Goal: Information Seeking & Learning: Learn about a topic

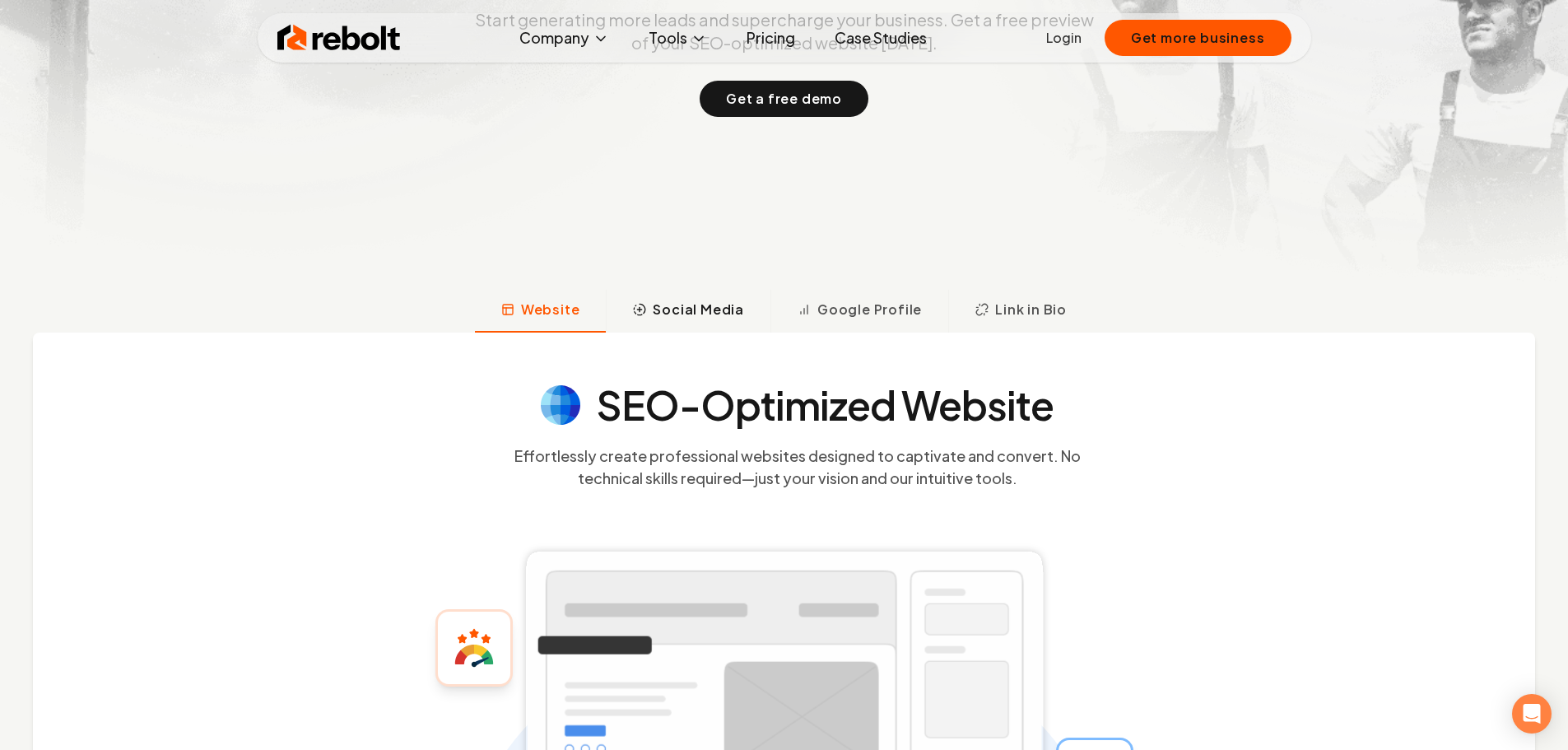
click at [710, 317] on span "Social Media" at bounding box center [699, 309] width 92 height 20
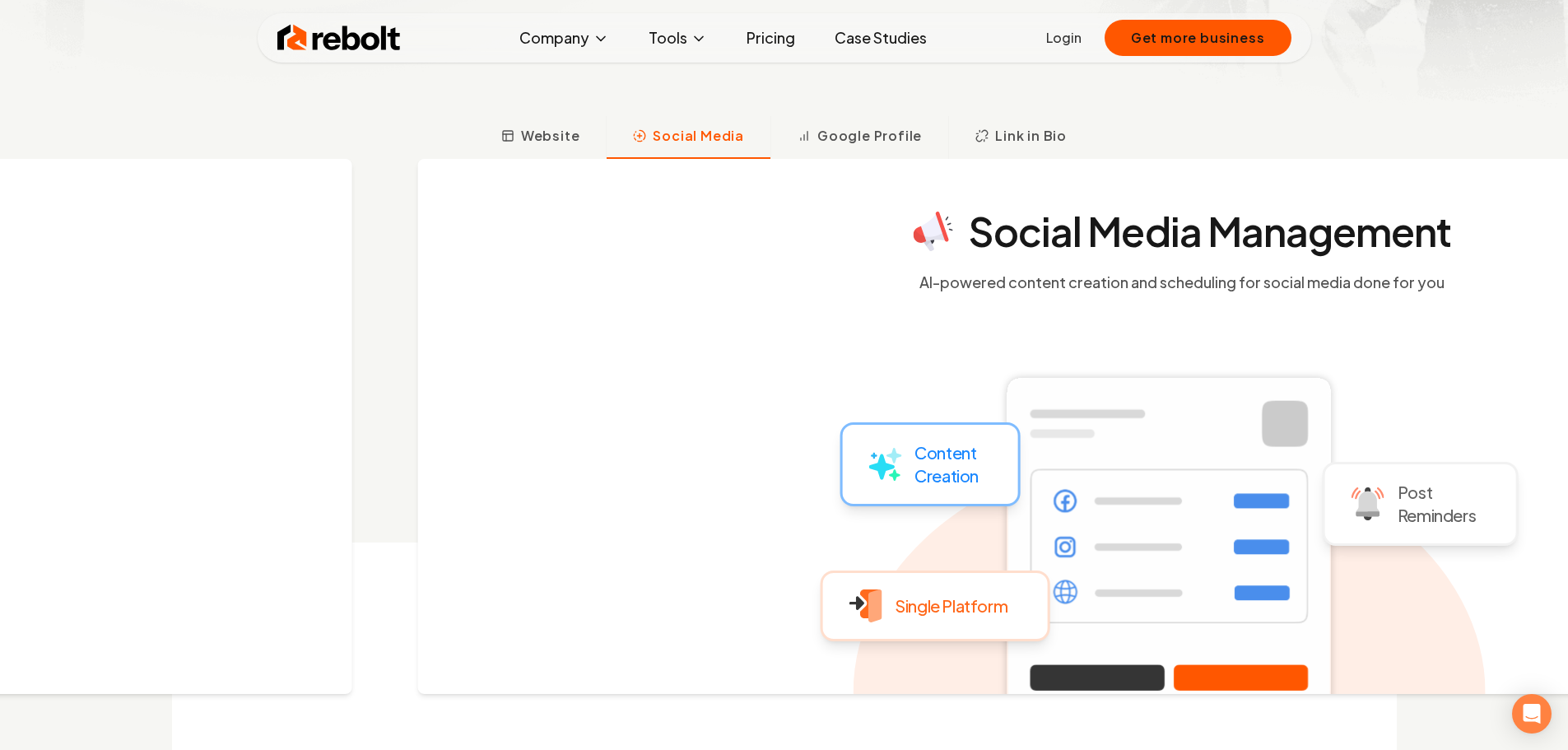
scroll to position [621, 0]
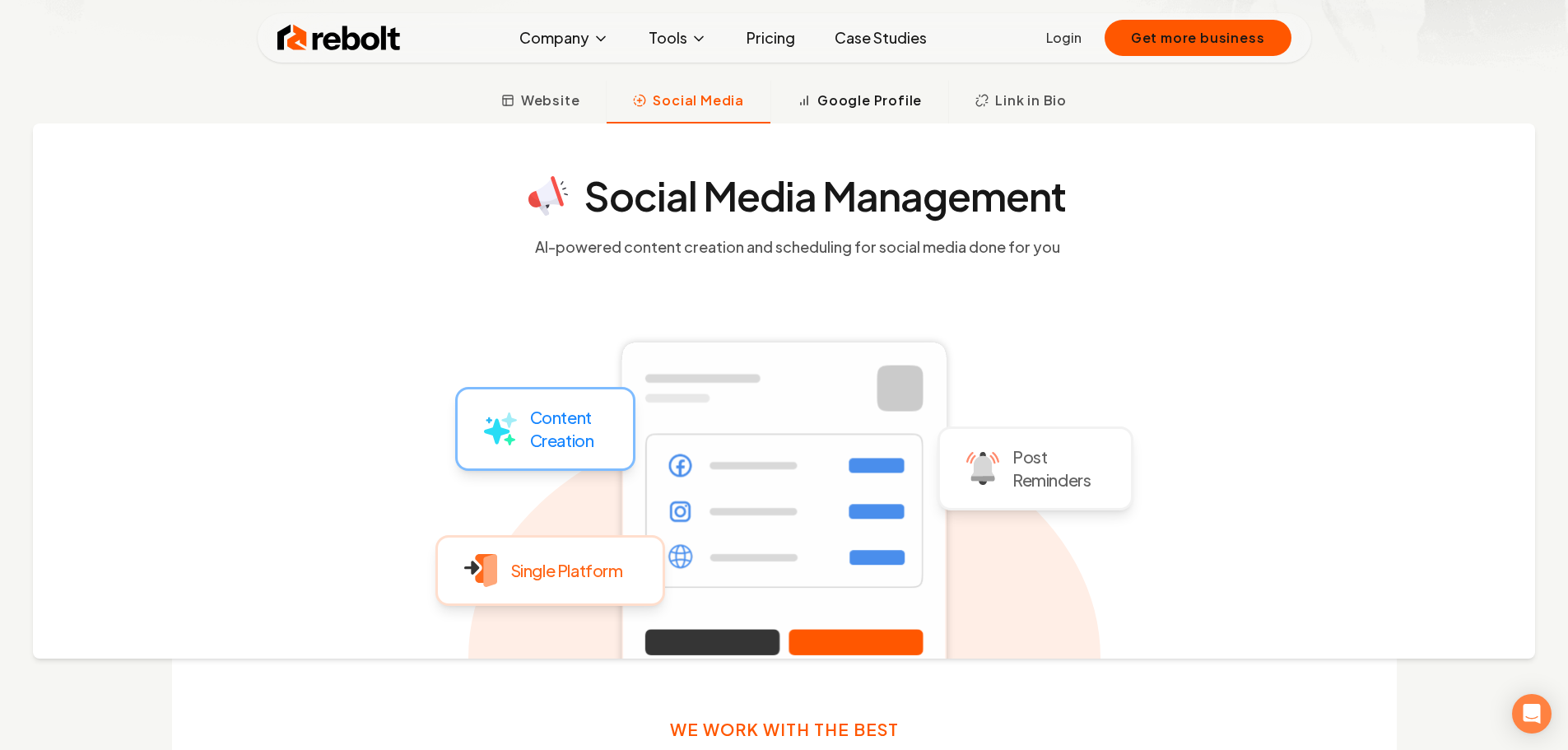
click at [830, 97] on span "Google Profile" at bounding box center [869, 100] width 105 height 20
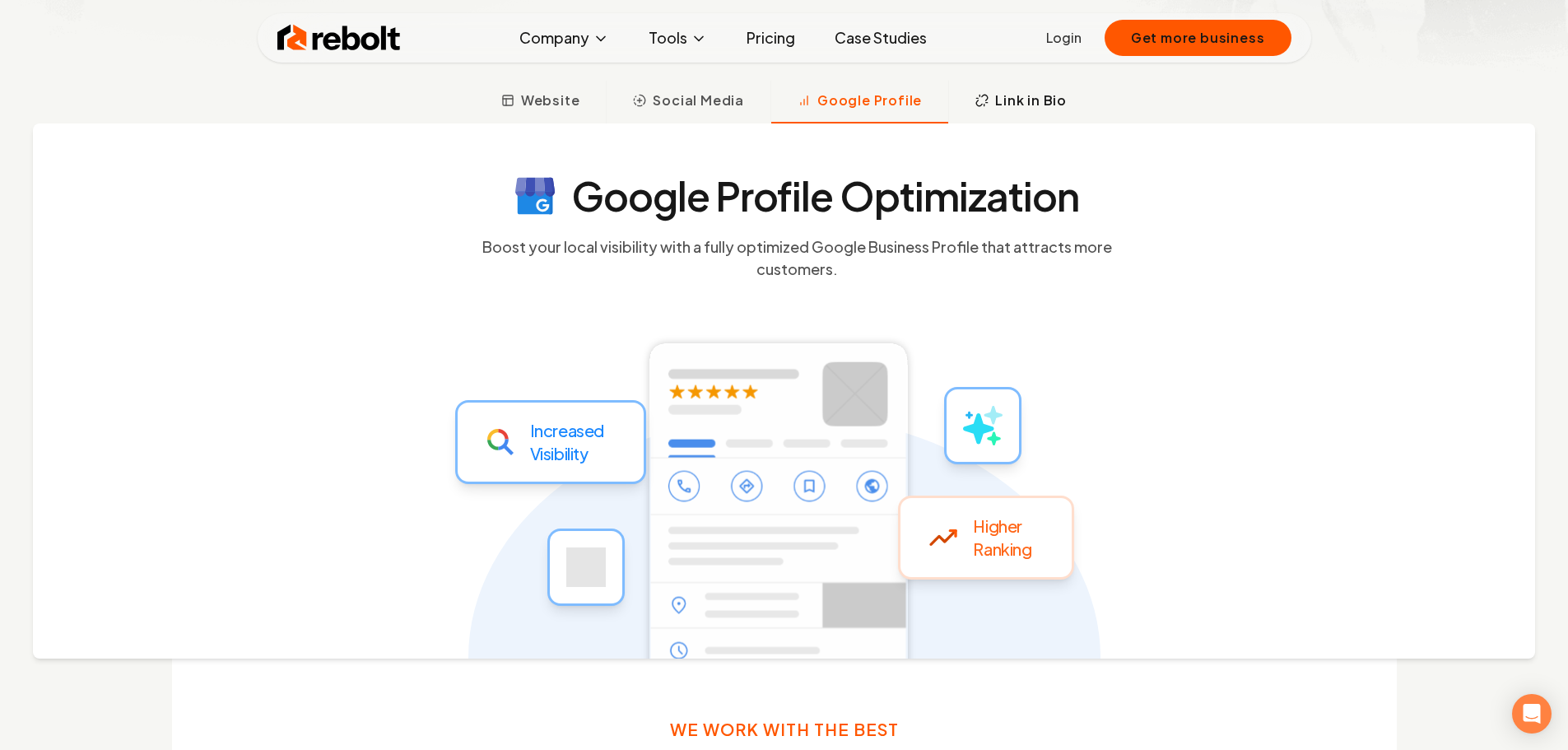
click at [1023, 102] on span "Link in Bio" at bounding box center [1030, 100] width 72 height 20
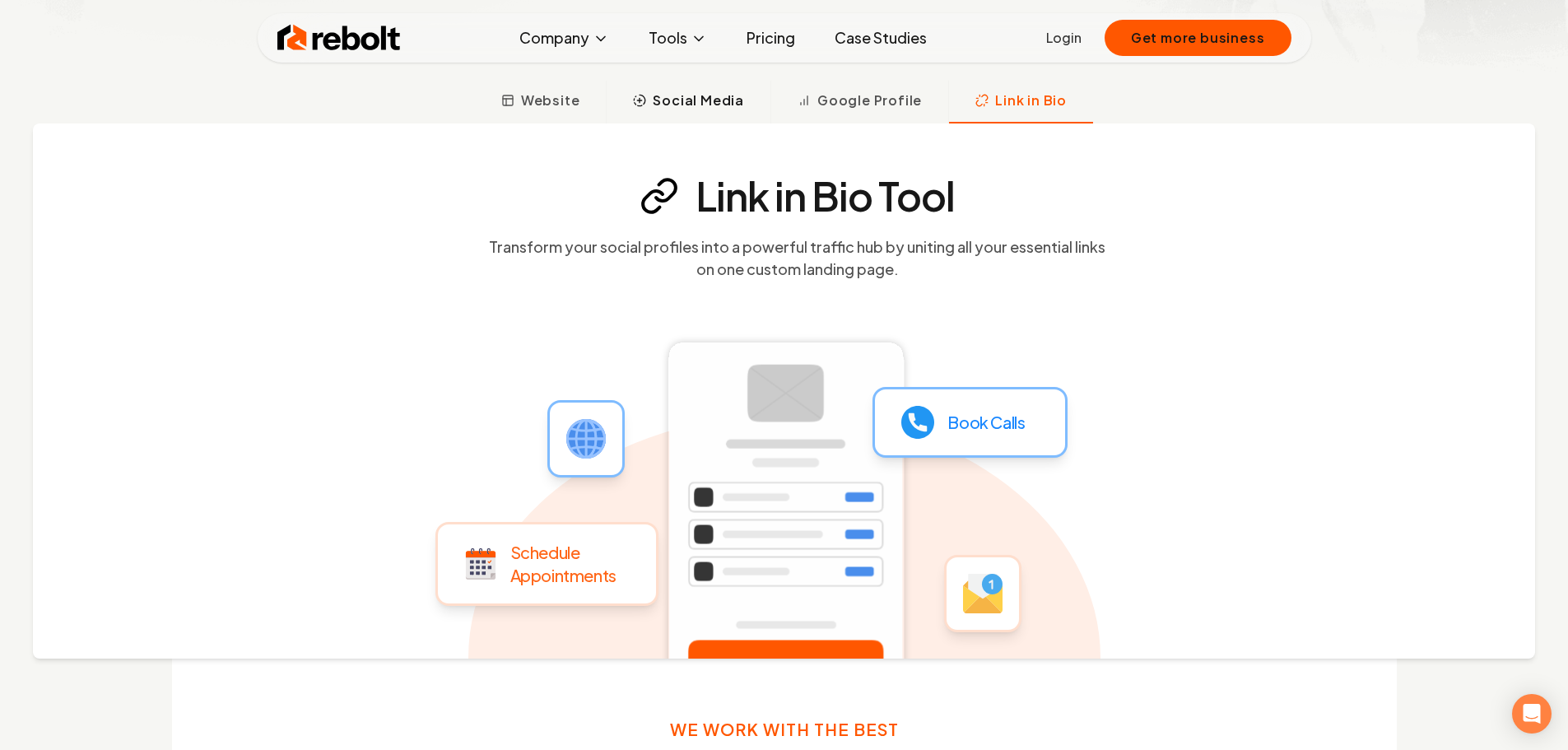
click at [703, 106] on span "Social Media" at bounding box center [699, 100] width 92 height 20
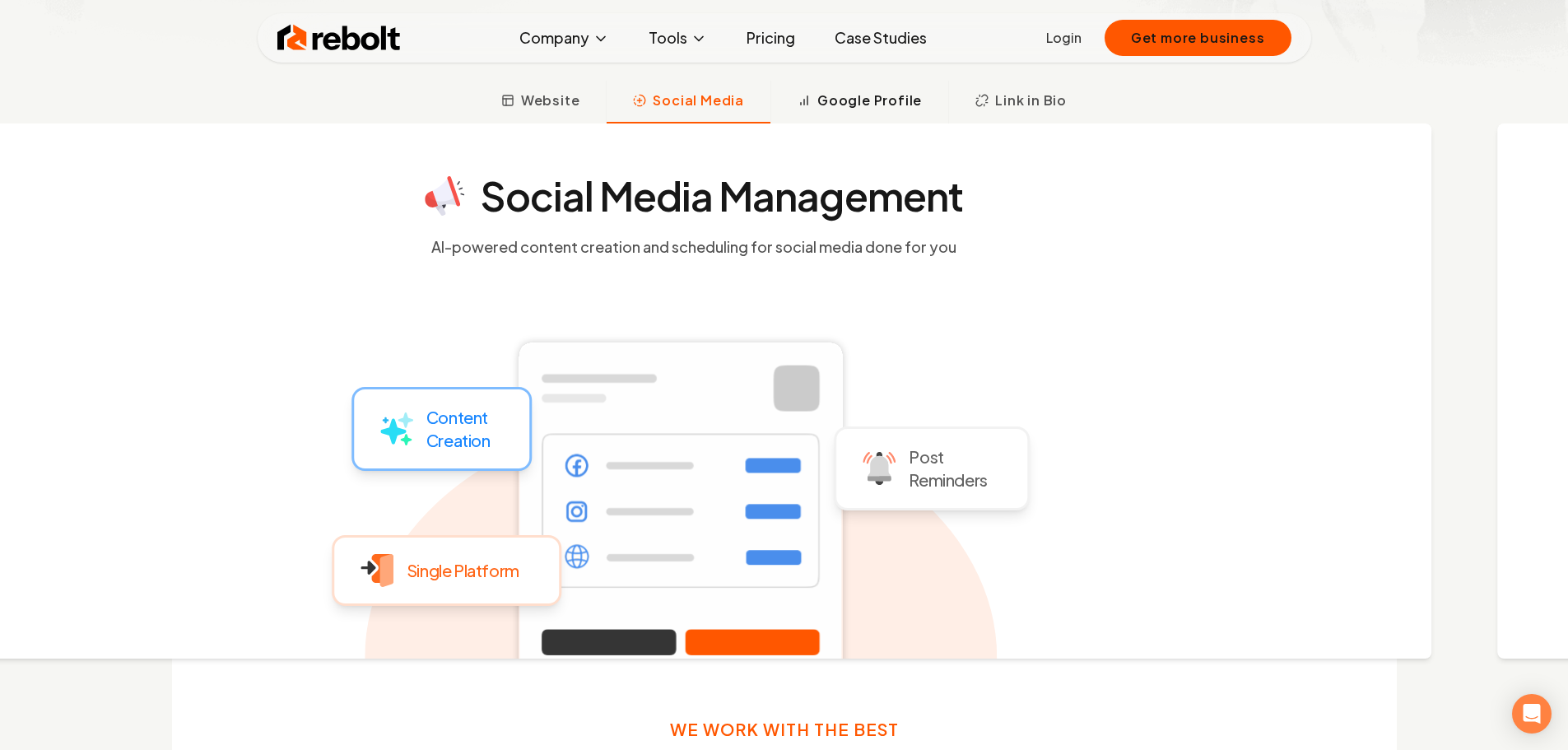
click at [859, 107] on span "Google Profile" at bounding box center [869, 100] width 105 height 20
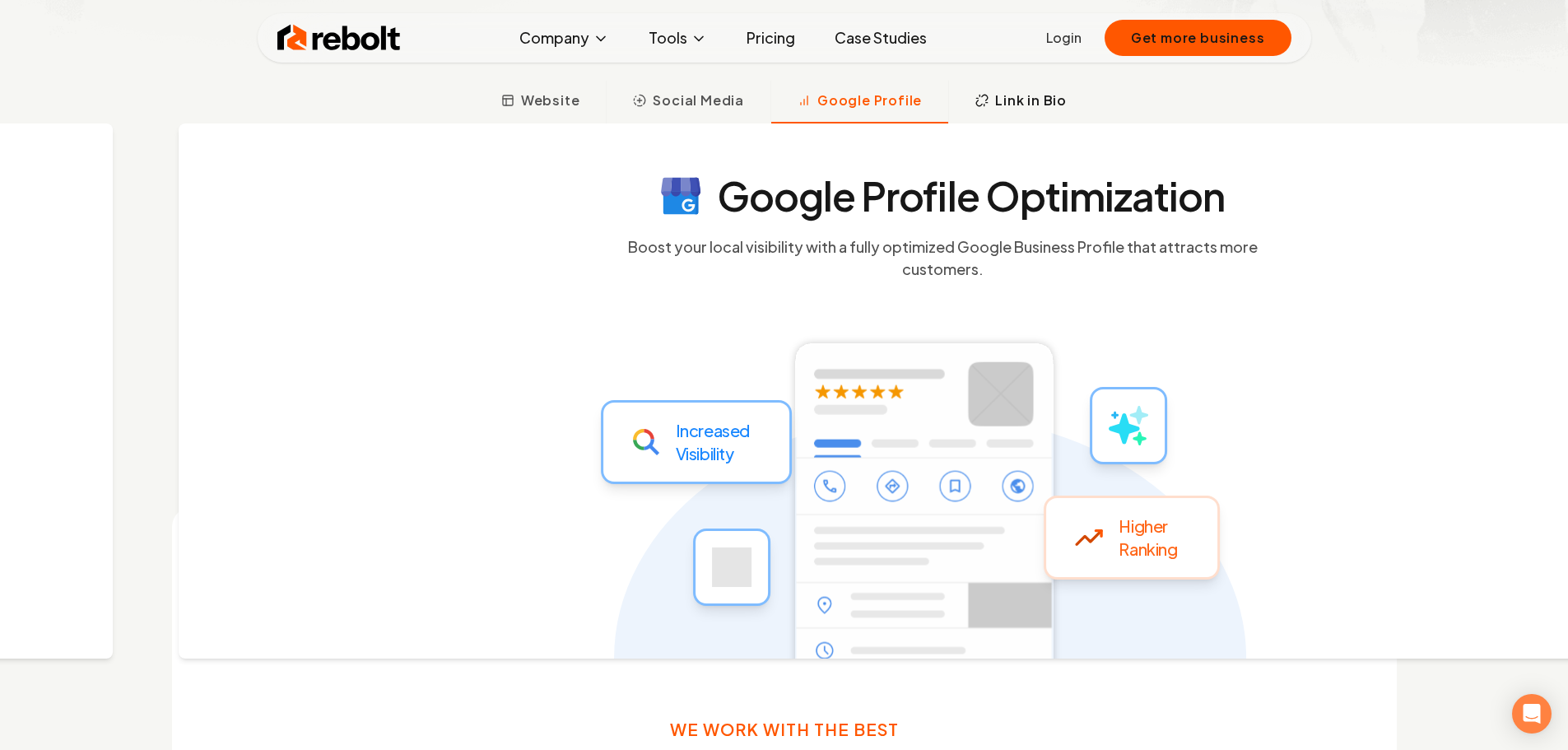
click at [987, 106] on button "Link in Bio" at bounding box center [1020, 101] width 145 height 42
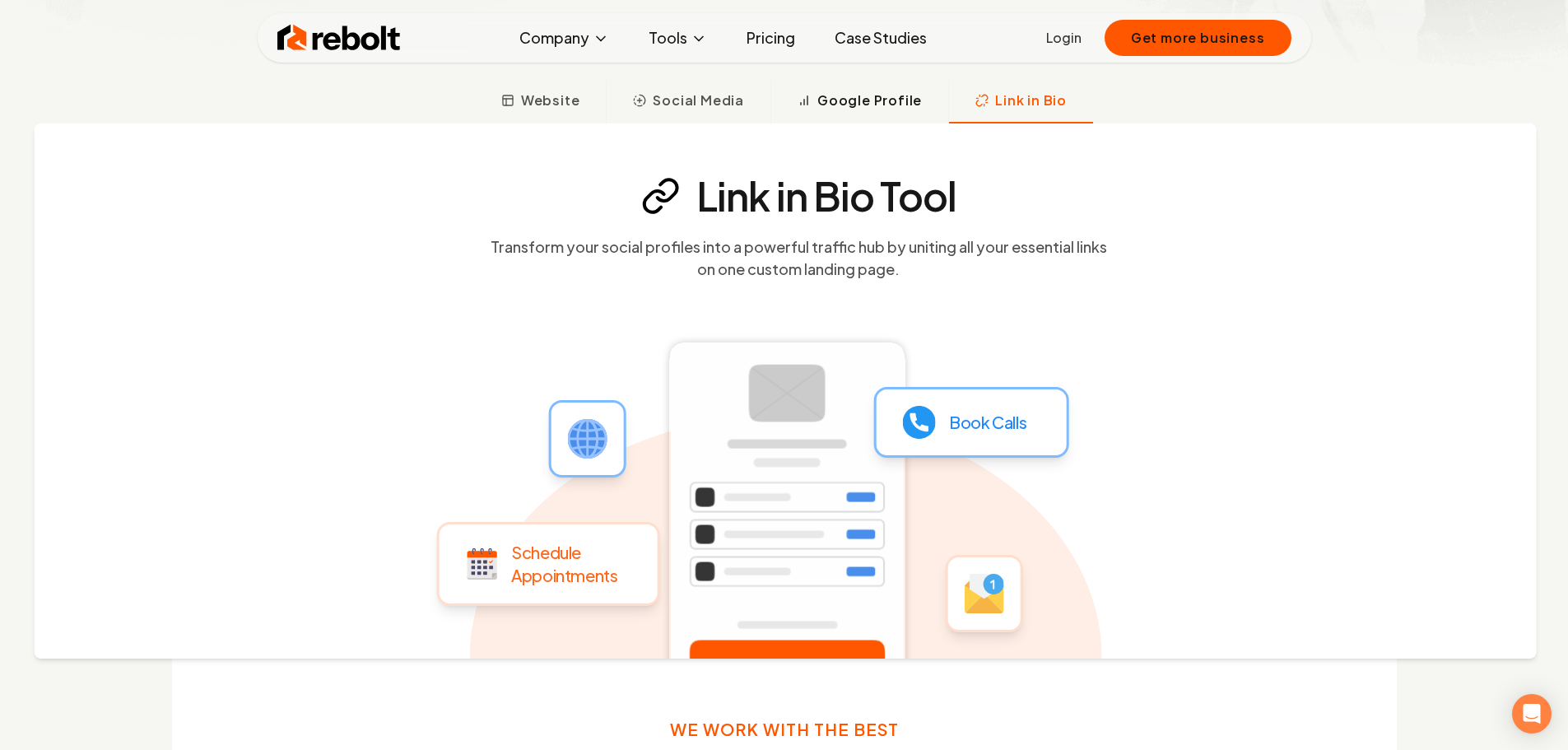
drag, startPoint x: 875, startPoint y: 110, endPoint x: 764, endPoint y: 107, distance: 111.0
click at [875, 110] on button "Google Profile" at bounding box center [859, 101] width 177 height 42
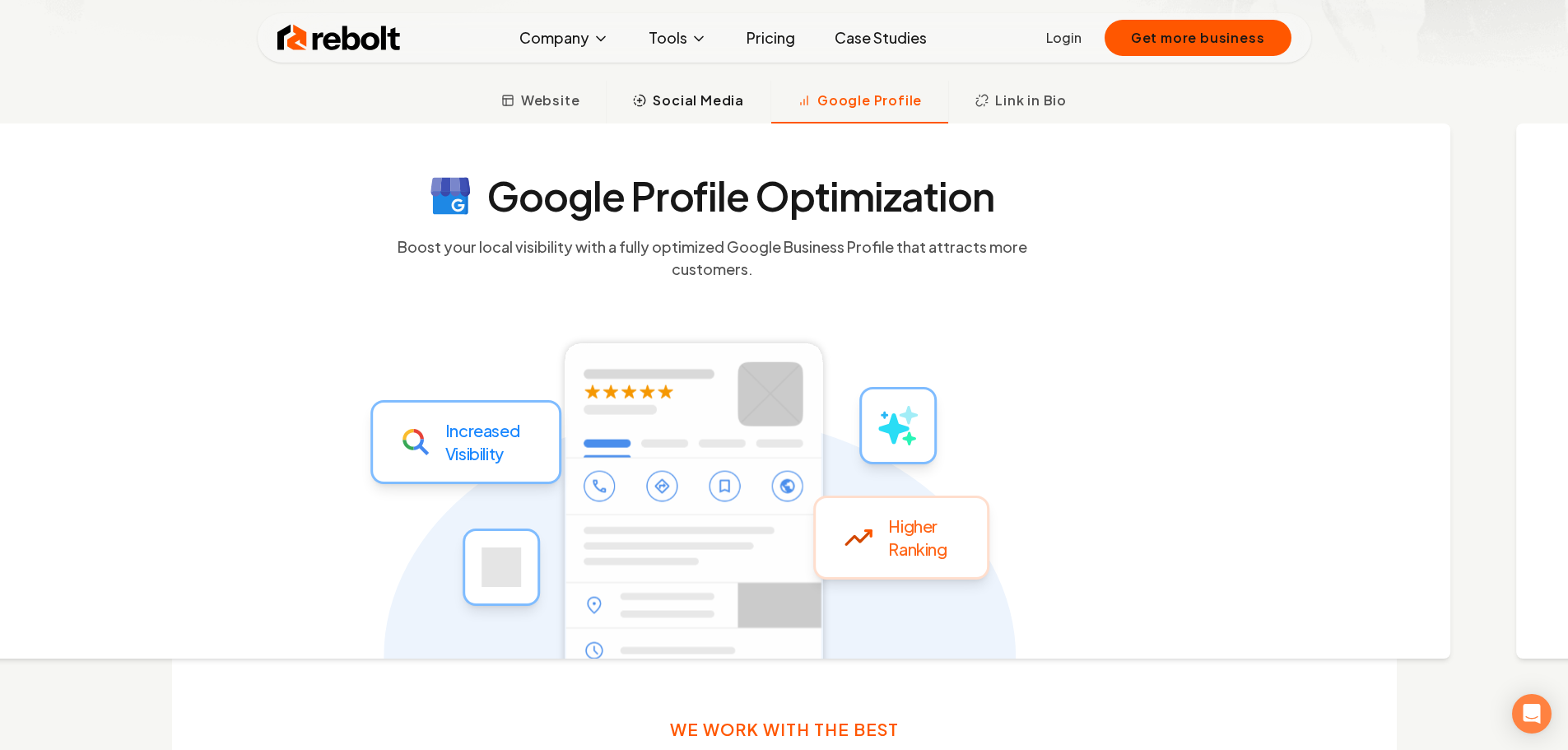
drag, startPoint x: 727, startPoint y: 107, endPoint x: 636, endPoint y: 107, distance: 91.0
click at [645, 107] on button "Social Media" at bounding box center [688, 101] width 165 height 42
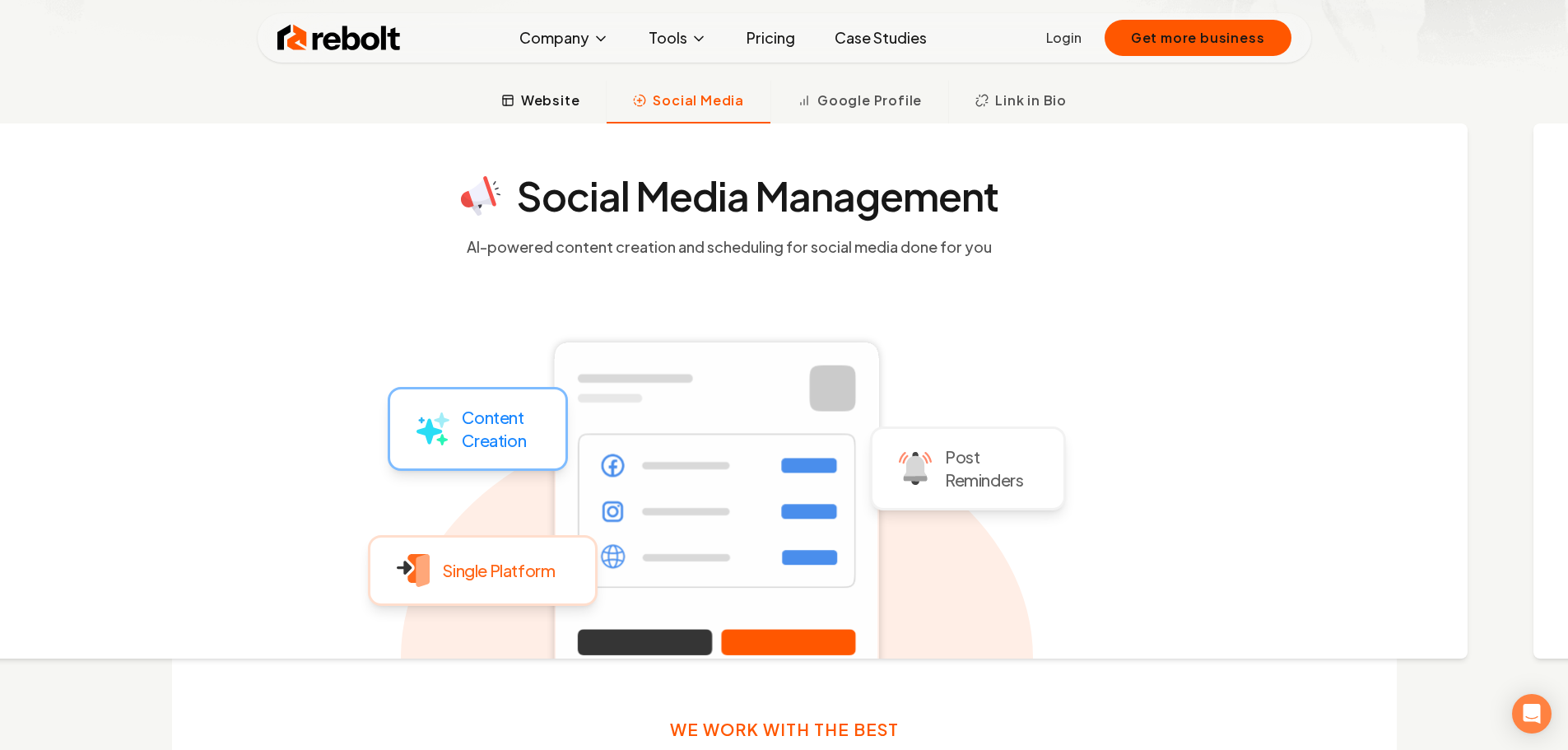
click at [560, 105] on span "Website" at bounding box center [551, 100] width 59 height 20
